Goal: Check status: Check status

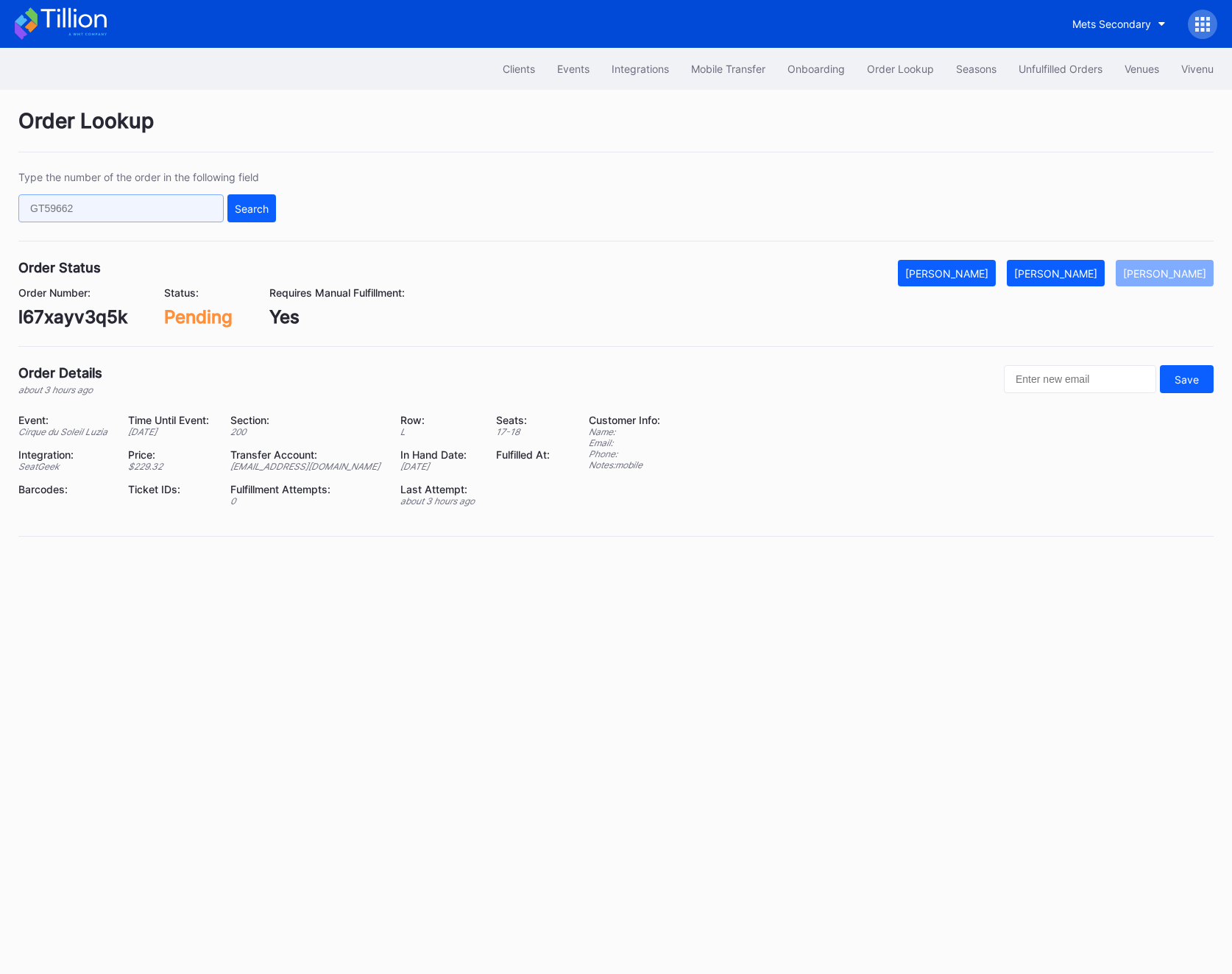
click at [100, 213] on input "text" at bounding box center [121, 208] width 206 height 28
paste input "II5OTD72B2"
click at [211, 213] on input "II5OTD72B2" at bounding box center [121, 208] width 206 height 28
type input "II5OTD72B2"
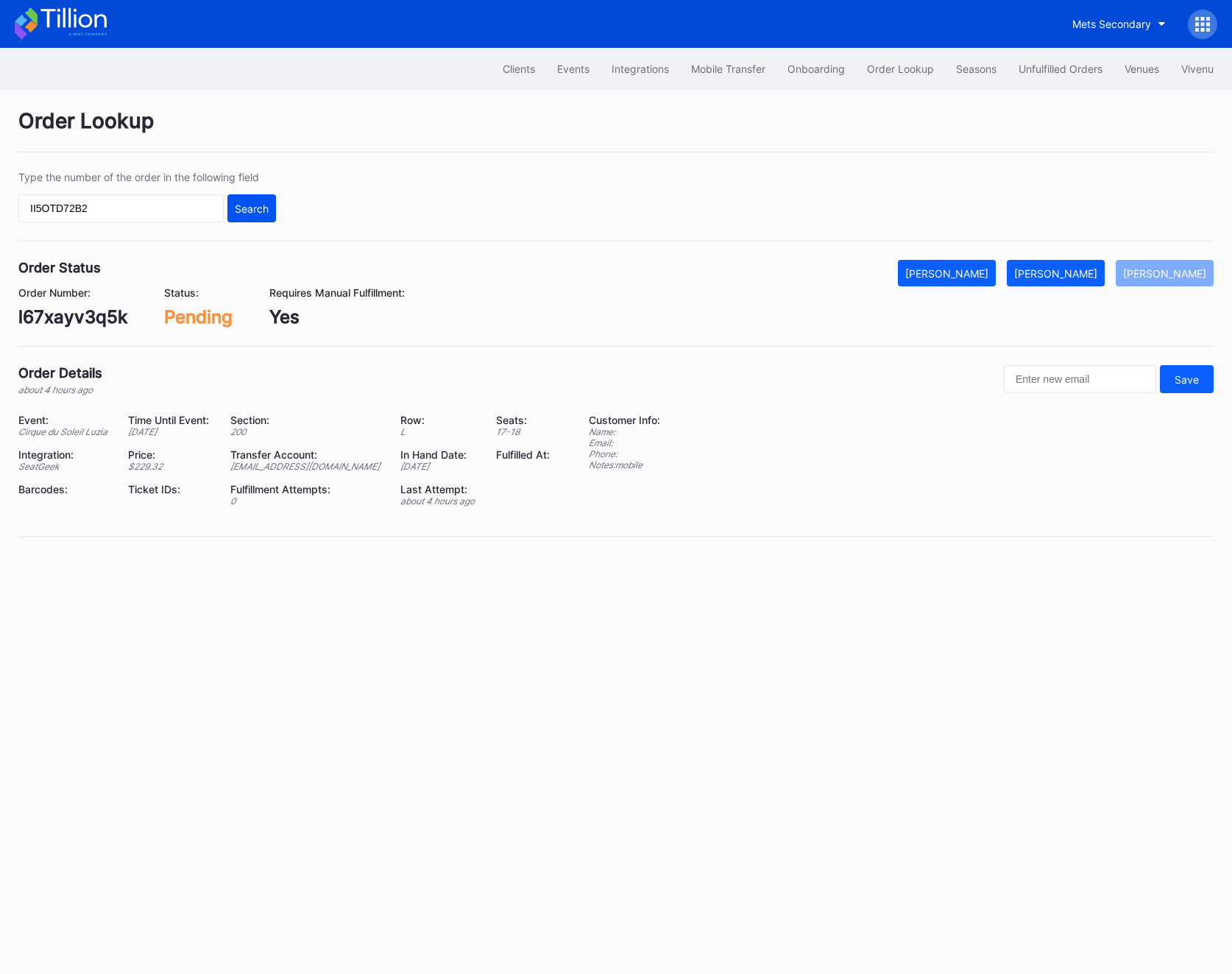
click at [245, 211] on div "Search" at bounding box center [251, 208] width 34 height 12
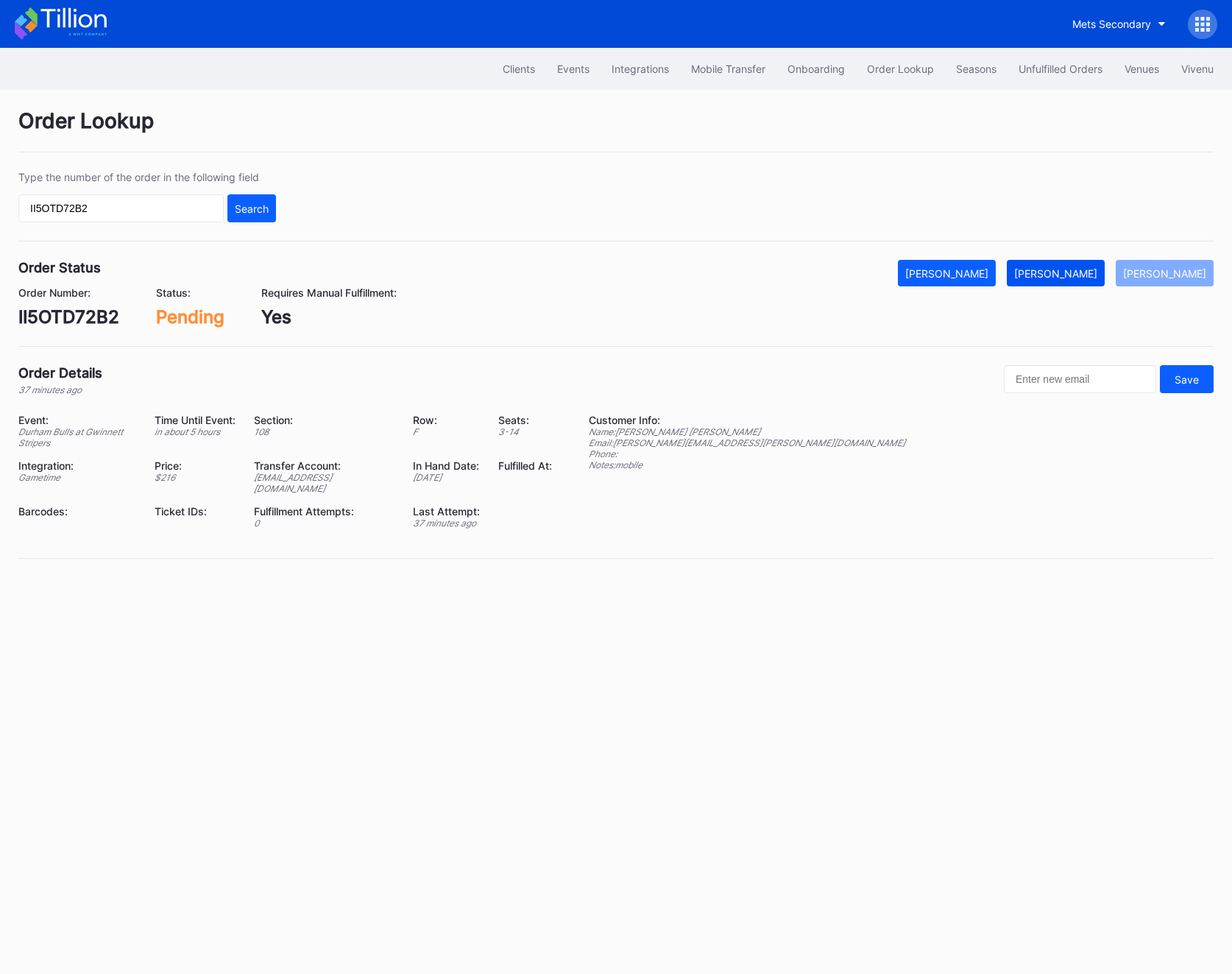
click at [1079, 282] on button "[PERSON_NAME]" at bounding box center [1056, 273] width 98 height 27
